Goal: Task Accomplishment & Management: Use online tool/utility

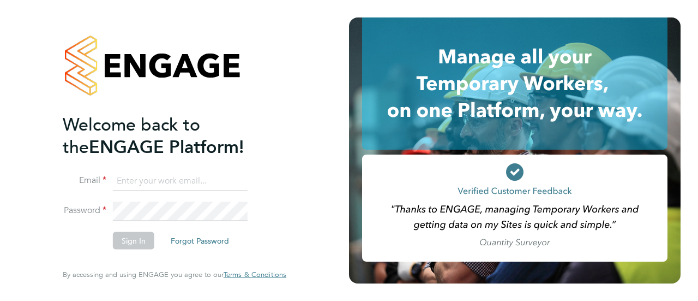
type input "[EMAIL_ADDRESS][PERSON_NAME][DOMAIN_NAME]"
click at [131, 242] on button "Sign In" at bounding box center [133, 240] width 41 height 17
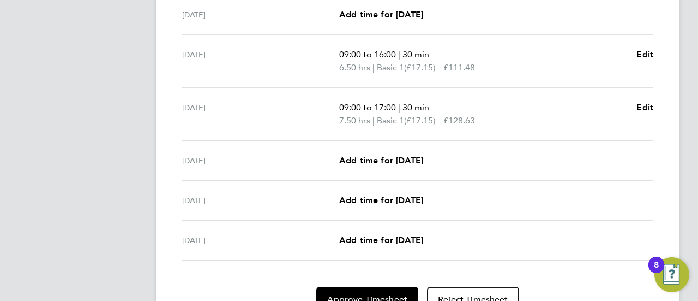
scroll to position [446, 0]
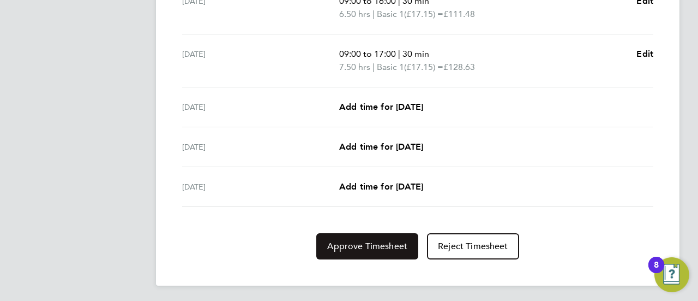
click at [357, 248] on span "Approve Timesheet" at bounding box center [367, 246] width 80 height 11
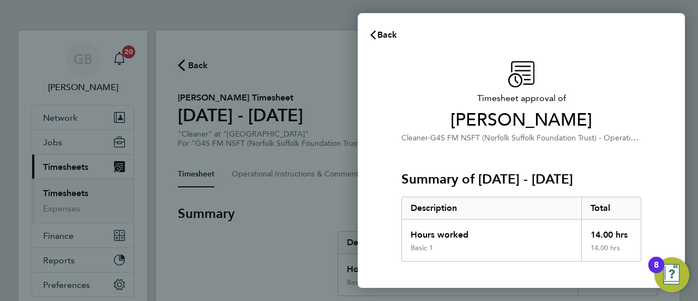
click at [395, 187] on div "Timesheet approval of Samson Eldred Cleaner · G4S FM NSFT (Norfolk Suffolk Foun…" at bounding box center [522, 263] width 266 height 404
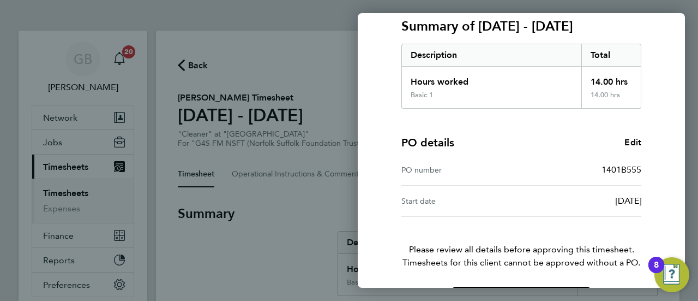
scroll to position [190, 0]
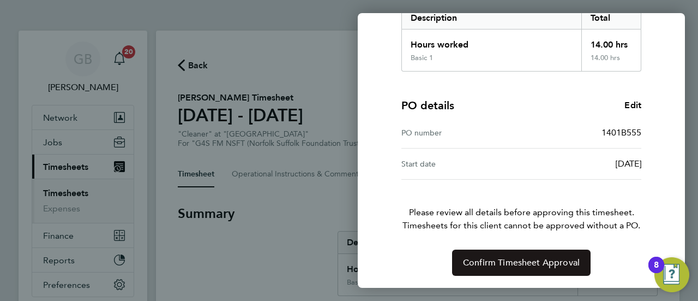
click at [512, 267] on button "Confirm Timesheet Approval" at bounding box center [521, 262] width 139 height 26
